Goal: Contribute content

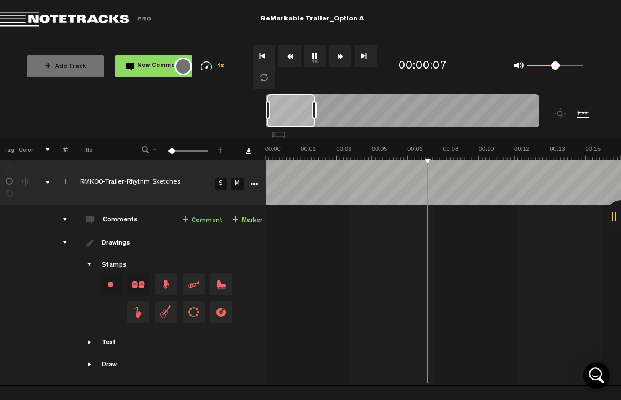
click at [133, 58] on button "New Comment" at bounding box center [153, 66] width 77 height 22
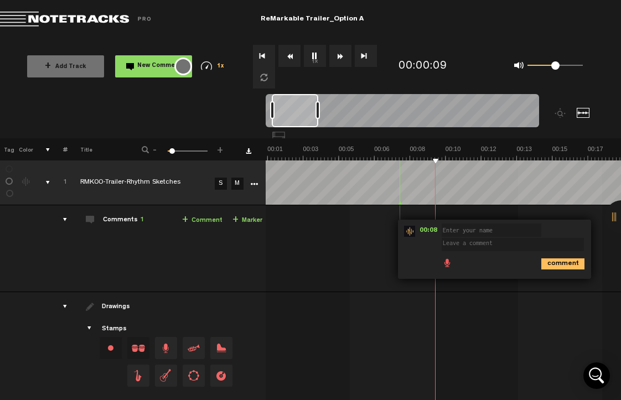
click at [189, 128] on nt-zoom-navigation-bar at bounding box center [310, 116] width 621 height 44
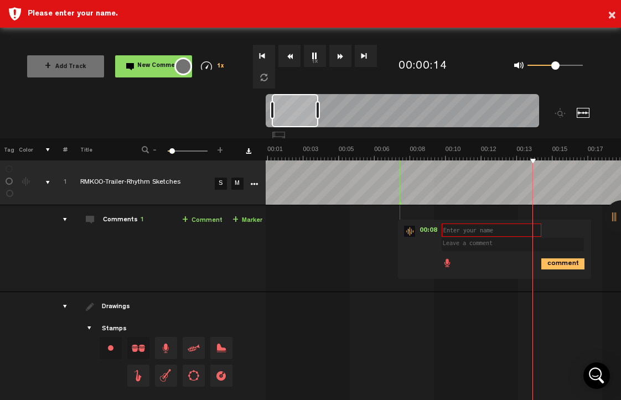
click at [367, 253] on div "00:08 - NaN:NaN • : "" (Unknown) comment" at bounding box center [411, 252] width 354 height 77
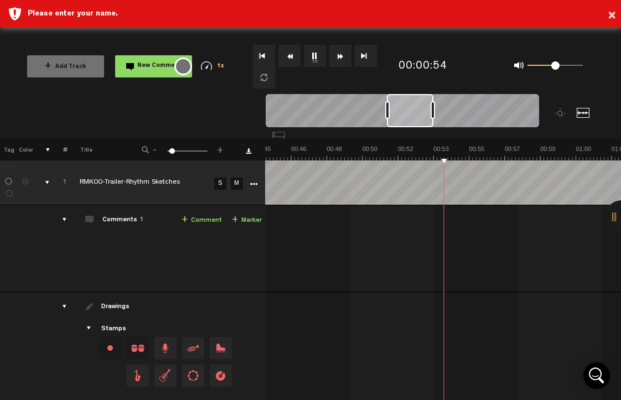
scroll to position [0, 935]
click at [312, 59] on button "1x" at bounding box center [315, 56] width 22 height 22
click at [485, 146] on img at bounding box center [397, 152] width 2135 height 15
click at [315, 56] on button "1x" at bounding box center [315, 56] width 22 height 22
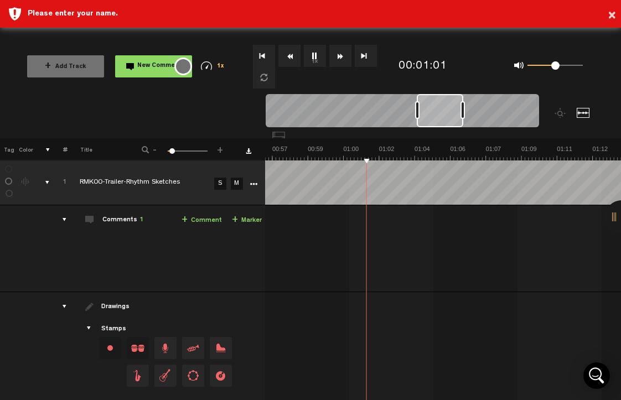
scroll to position [0, 389]
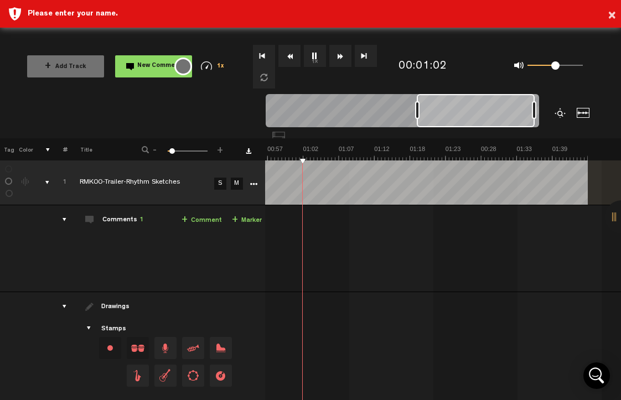
drag, startPoint x: 462, startPoint y: 111, endPoint x: 558, endPoint y: 111, distance: 96.3
click at [558, 111] on div at bounding box center [436, 116] width 341 height 44
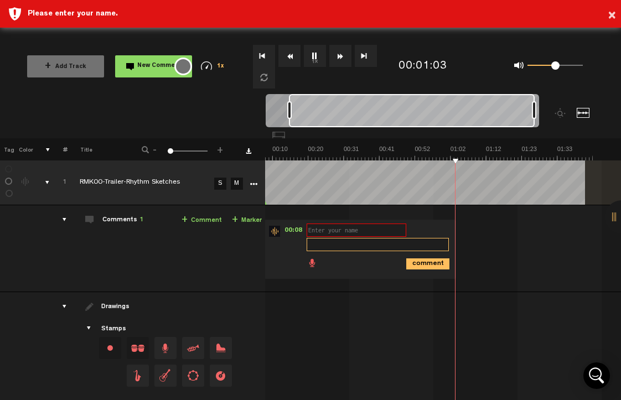
scroll to position [0, 0]
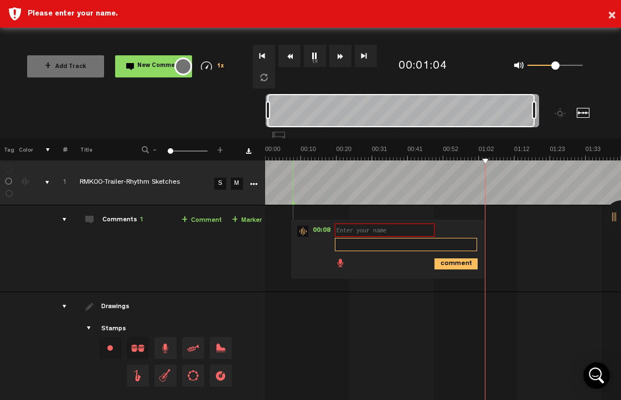
drag, startPoint x: 416, startPoint y: 110, endPoint x: 245, endPoint y: 113, distance: 170.5
click at [245, 113] on nt-zoom-navigation-bar at bounding box center [310, 116] width 621 height 44
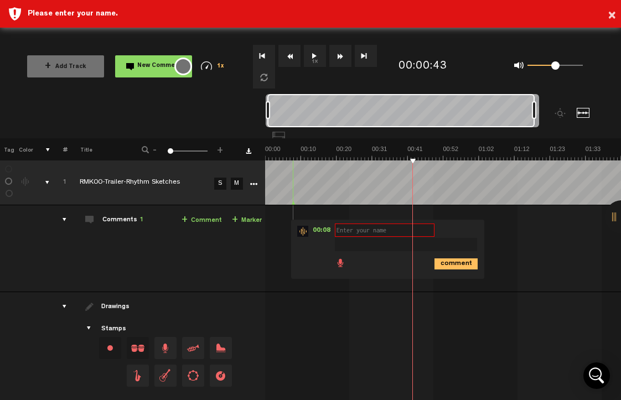
click at [316, 58] on button "1x" at bounding box center [315, 56] width 22 height 22
click at [256, 158] on th at bounding box center [251, 149] width 28 height 22
click at [254, 156] on th at bounding box center [251, 149] width 28 height 22
drag, startPoint x: 290, startPoint y: 157, endPoint x: 205, endPoint y: 158, distance: 84.7
click at [205, 158] on tr "Tag Color # Title - 1 100 1 +" at bounding box center [310, 149] width 621 height 22
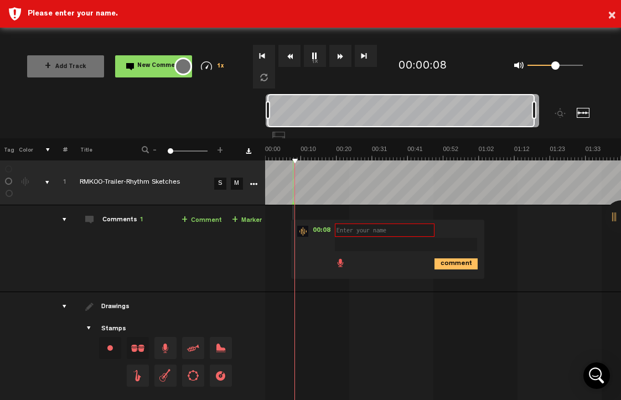
click at [260, 159] on th at bounding box center [251, 149] width 28 height 22
click at [266, 159] on img at bounding box center [443, 152] width 356 height 15
click at [318, 59] on button "1x" at bounding box center [315, 56] width 22 height 22
click at [265, 147] on img at bounding box center [443, 152] width 356 height 15
click at [315, 56] on button "1x" at bounding box center [315, 56] width 22 height 22
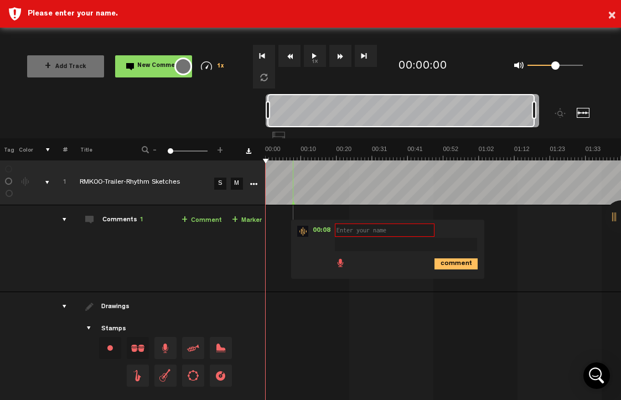
click at [315, 57] on button "1x" at bounding box center [315, 56] width 22 height 22
click at [313, 56] on button "1x" at bounding box center [315, 56] width 22 height 22
click at [267, 153] on img at bounding box center [443, 152] width 356 height 15
click at [263, 158] on th at bounding box center [251, 149] width 28 height 22
drag, startPoint x: 265, startPoint y: 158, endPoint x: 258, endPoint y: 158, distance: 6.6
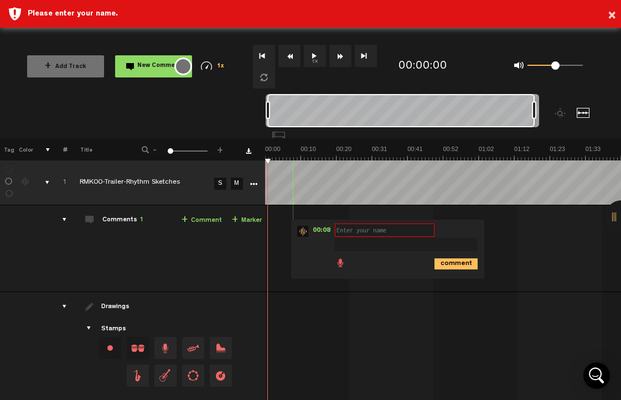
click at [258, 158] on tr "Tag Color # Title - 1 100 1 +" at bounding box center [310, 149] width 621 height 22
